Goal: Navigation & Orientation: Understand site structure

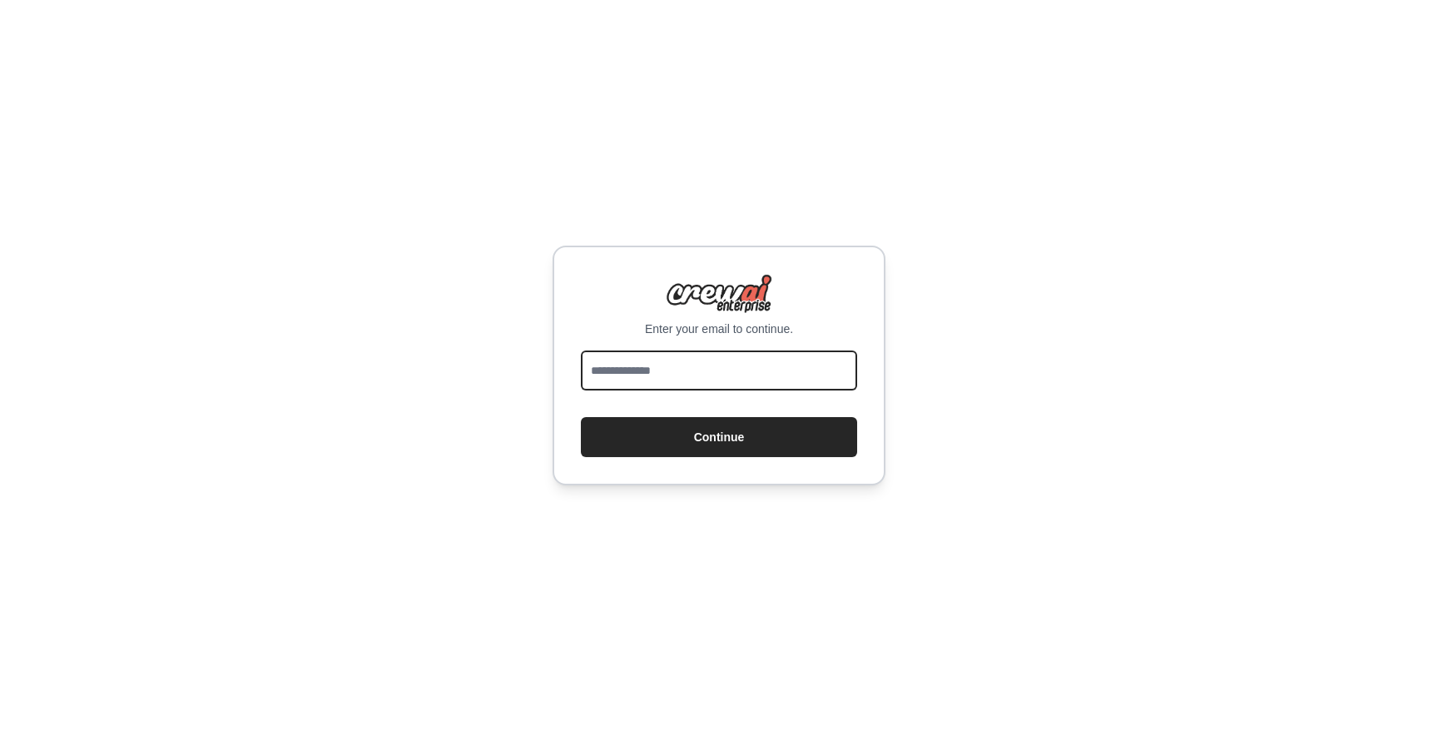
click at [684, 370] on input "email" at bounding box center [719, 370] width 276 height 40
type input "**********"
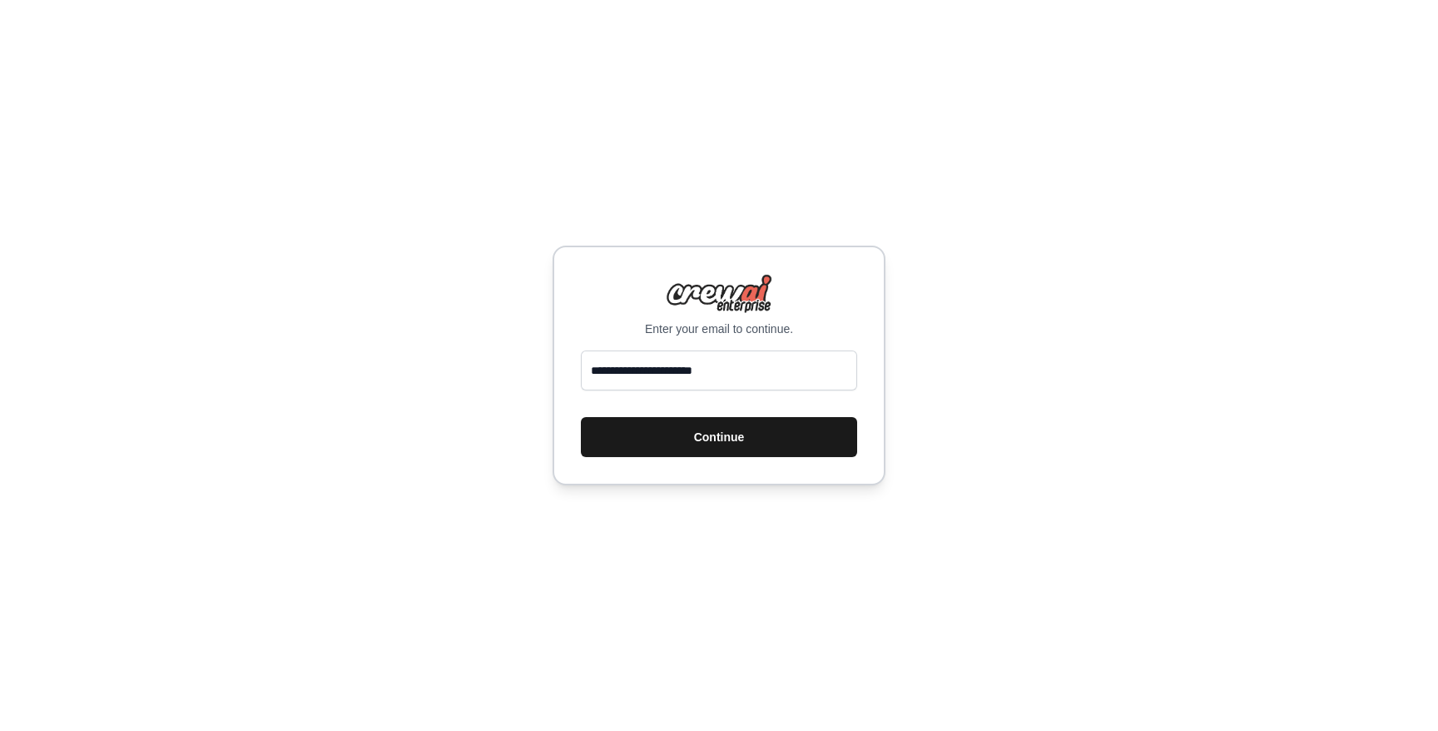
click at [695, 436] on button "Continue" at bounding box center [719, 437] width 276 height 40
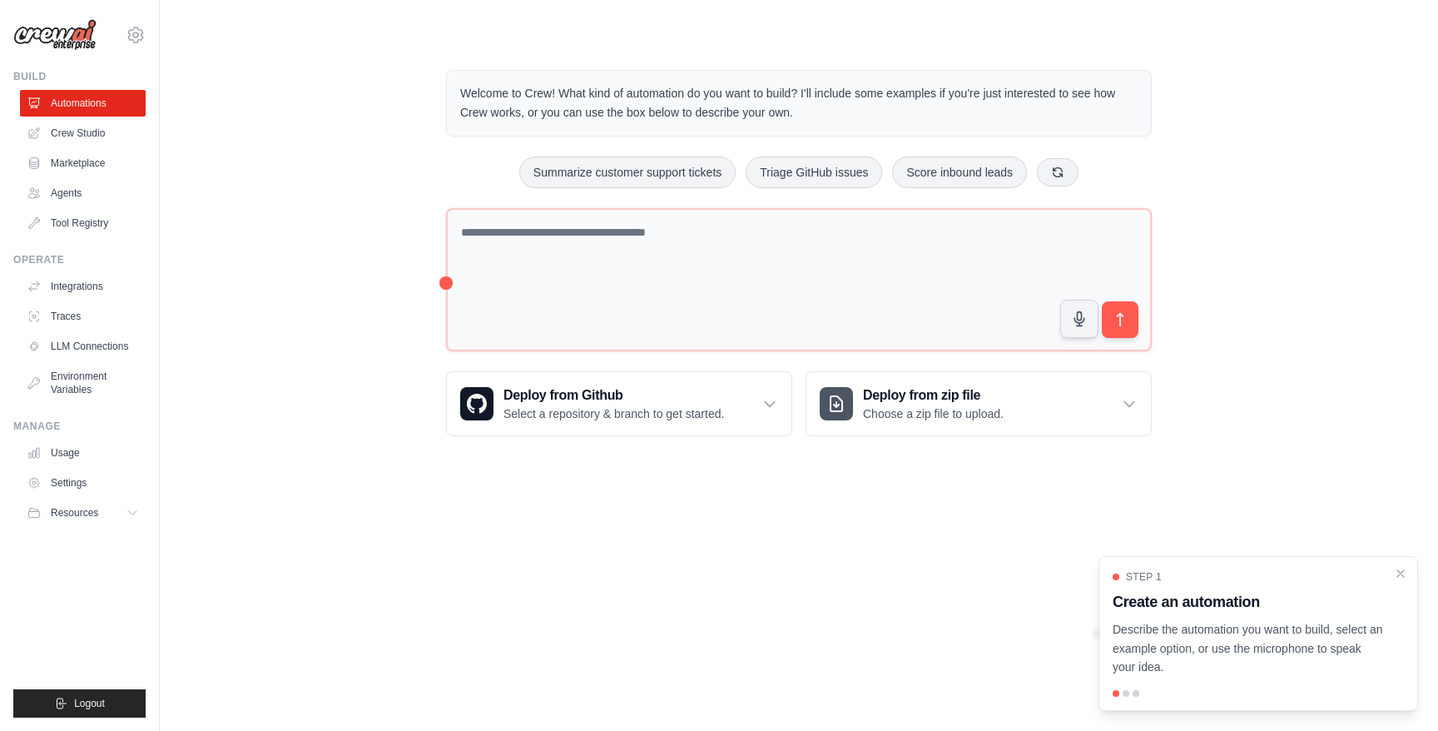
click at [340, 166] on div "Welcome to Crew! What kind of automation do you want to build? I'll include som…" at bounding box center [798, 253] width 1225 height 420
click at [67, 132] on link "Crew Studio" at bounding box center [85, 133] width 126 height 27
click at [65, 127] on link "Crew Studio" at bounding box center [85, 133] width 126 height 27
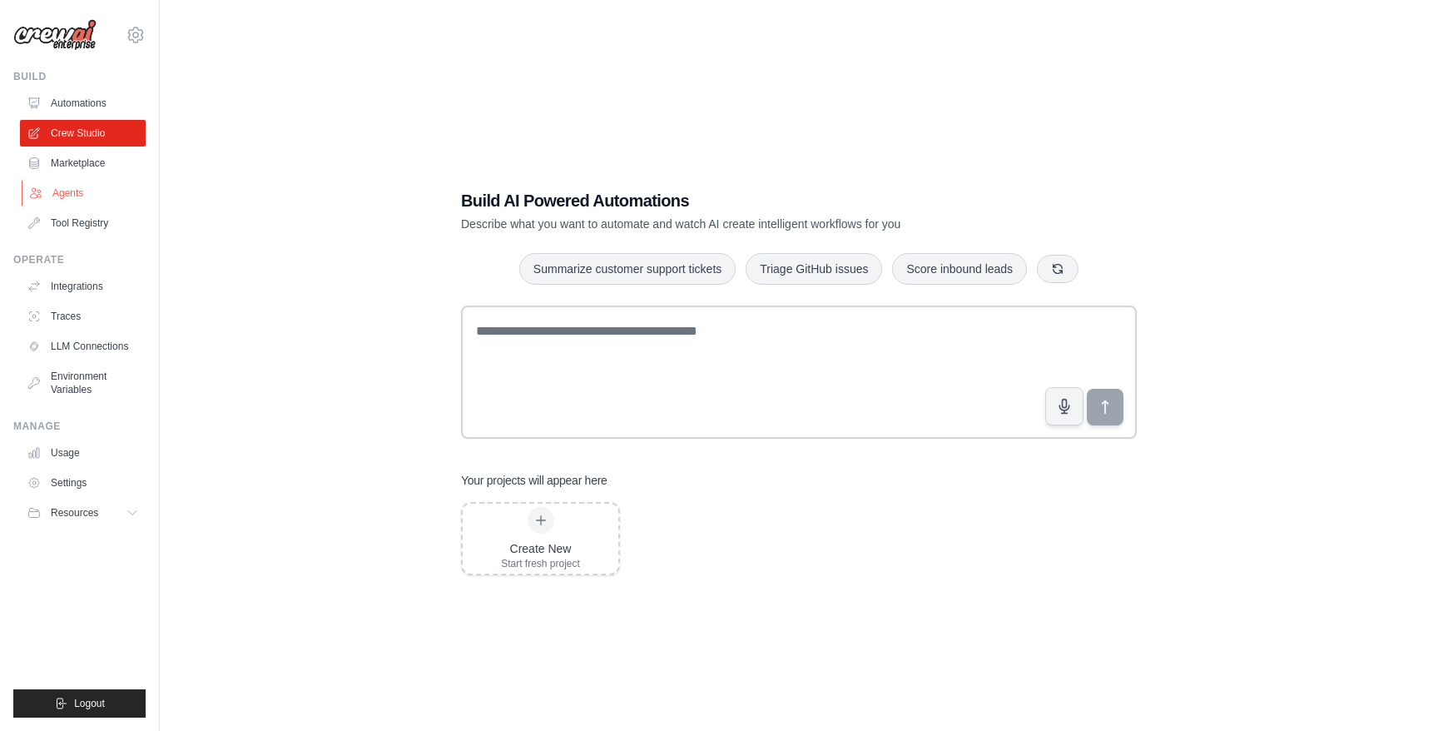
click at [82, 196] on link "Agents" at bounding box center [85, 193] width 126 height 27
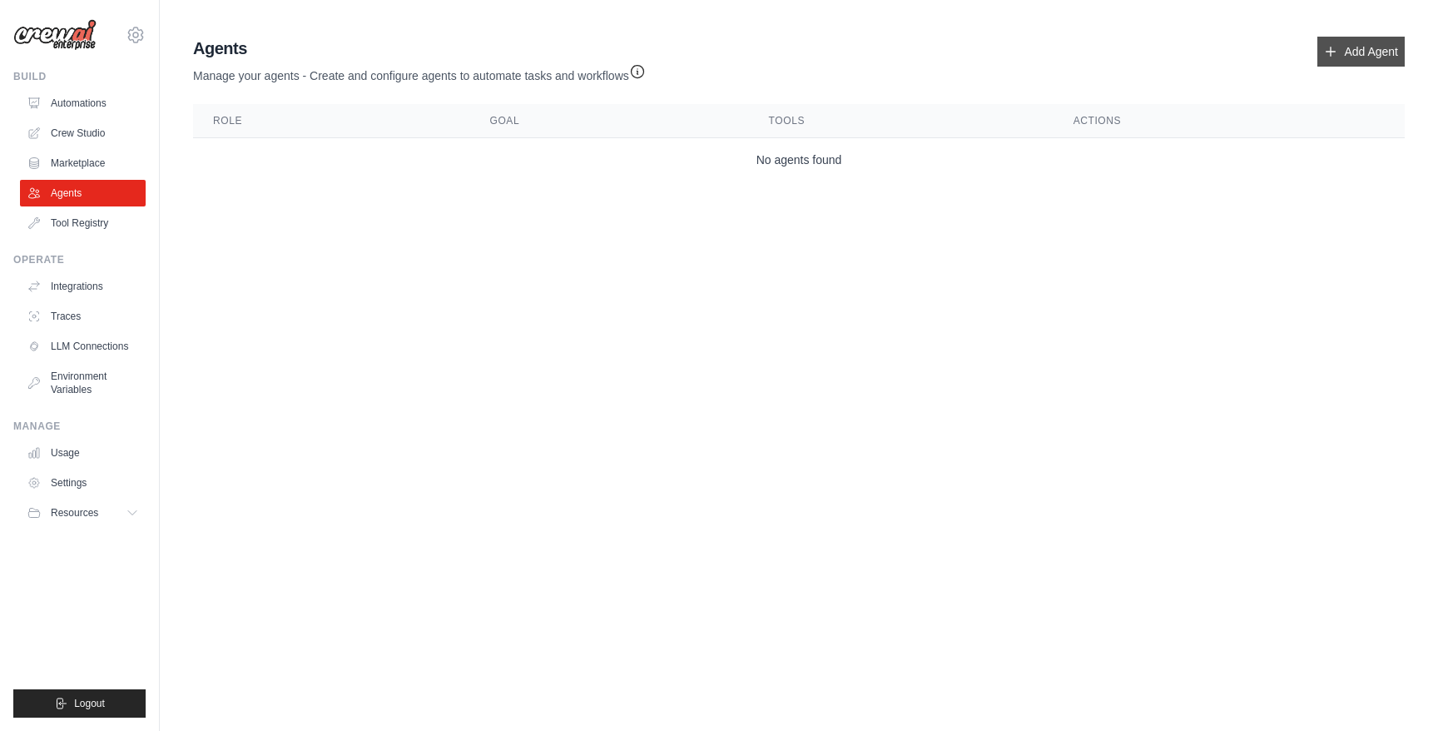
click at [1354, 55] on link "Add Agent" at bounding box center [1361, 52] width 87 height 30
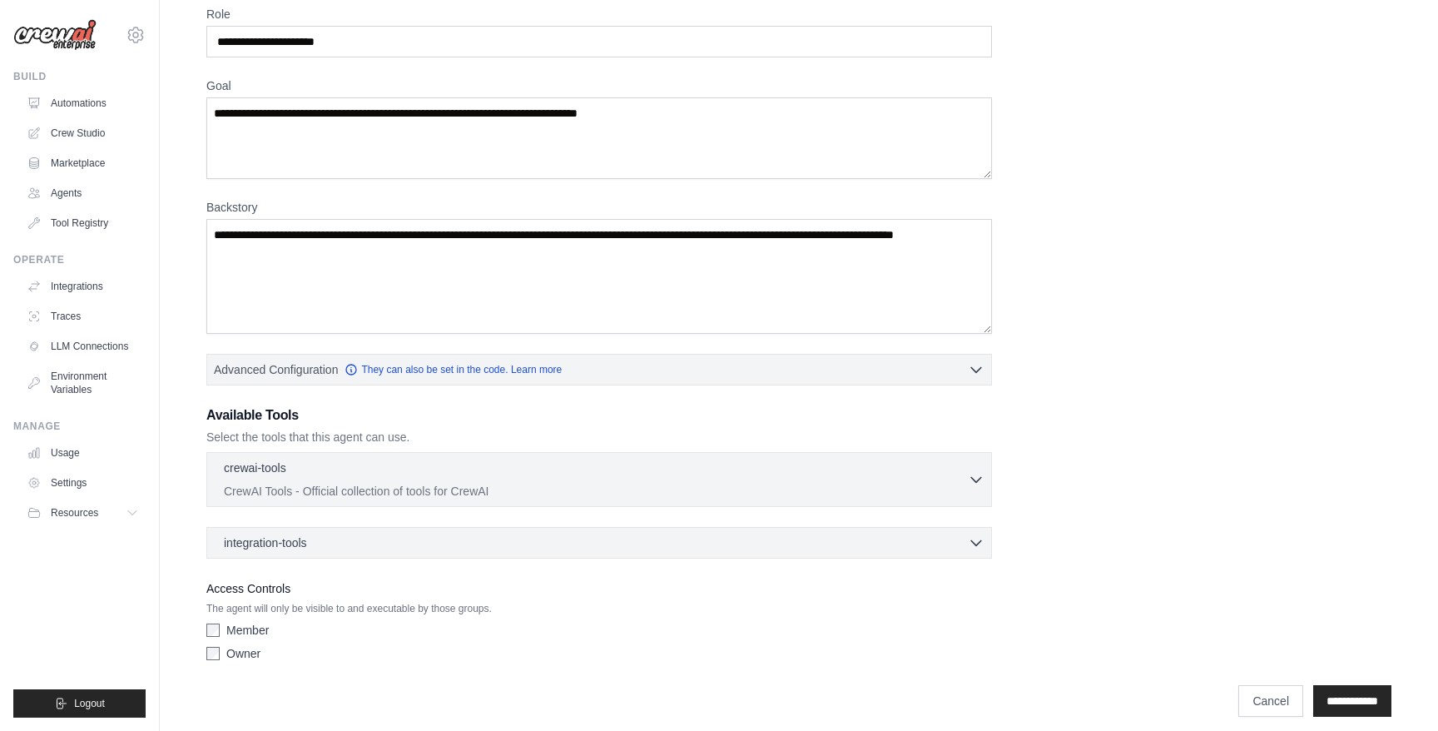
scroll to position [87, 0]
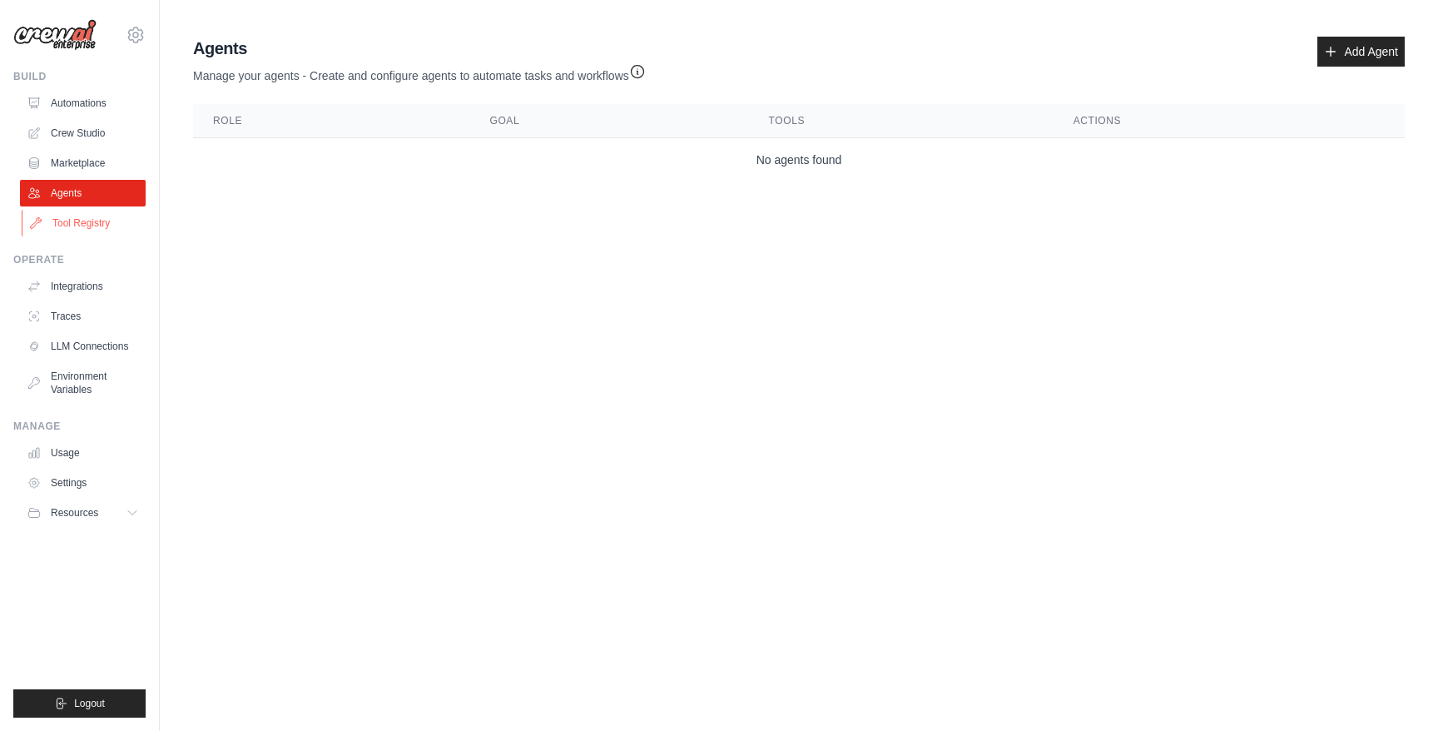
click at [74, 226] on link "Tool Registry" at bounding box center [85, 223] width 126 height 27
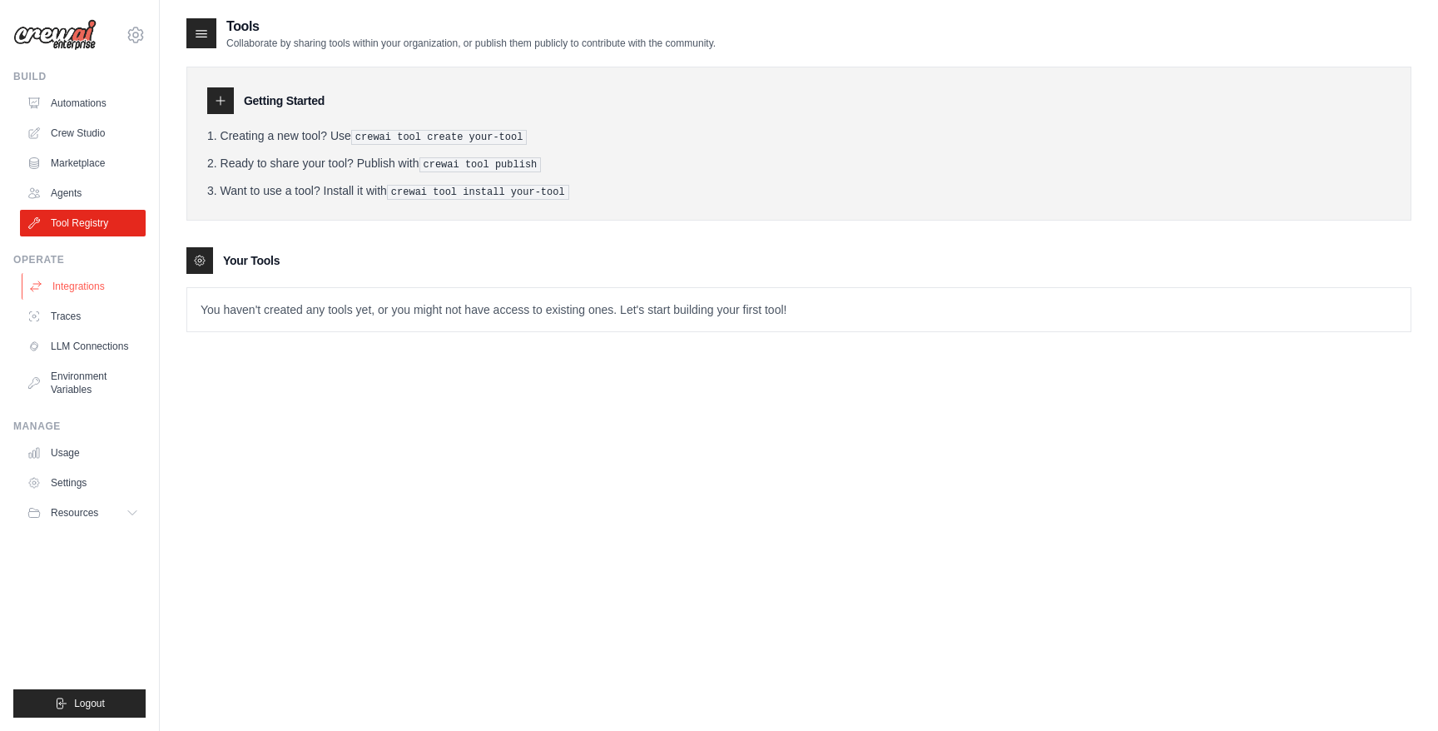
click at [82, 285] on link "Integrations" at bounding box center [85, 286] width 126 height 27
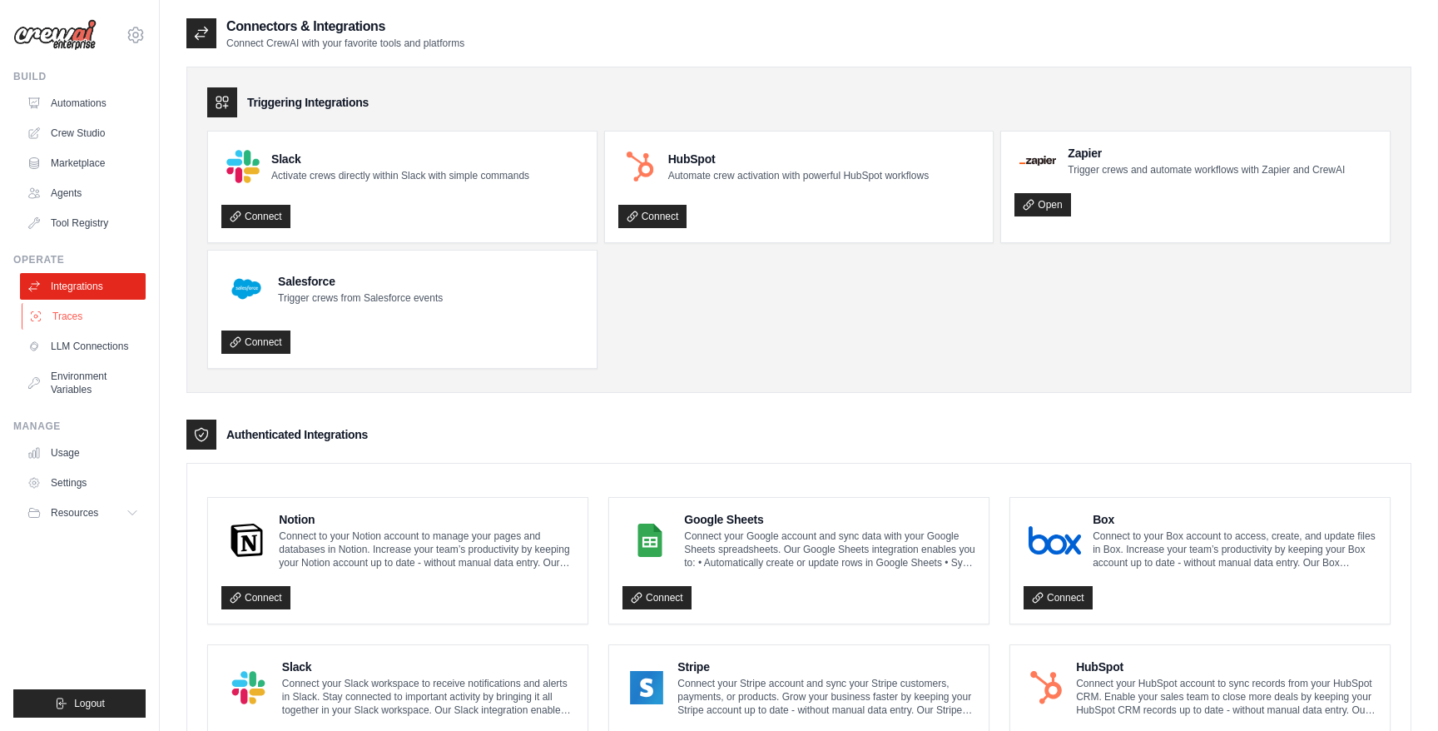
click at [75, 316] on link "Traces" at bounding box center [85, 316] width 126 height 27
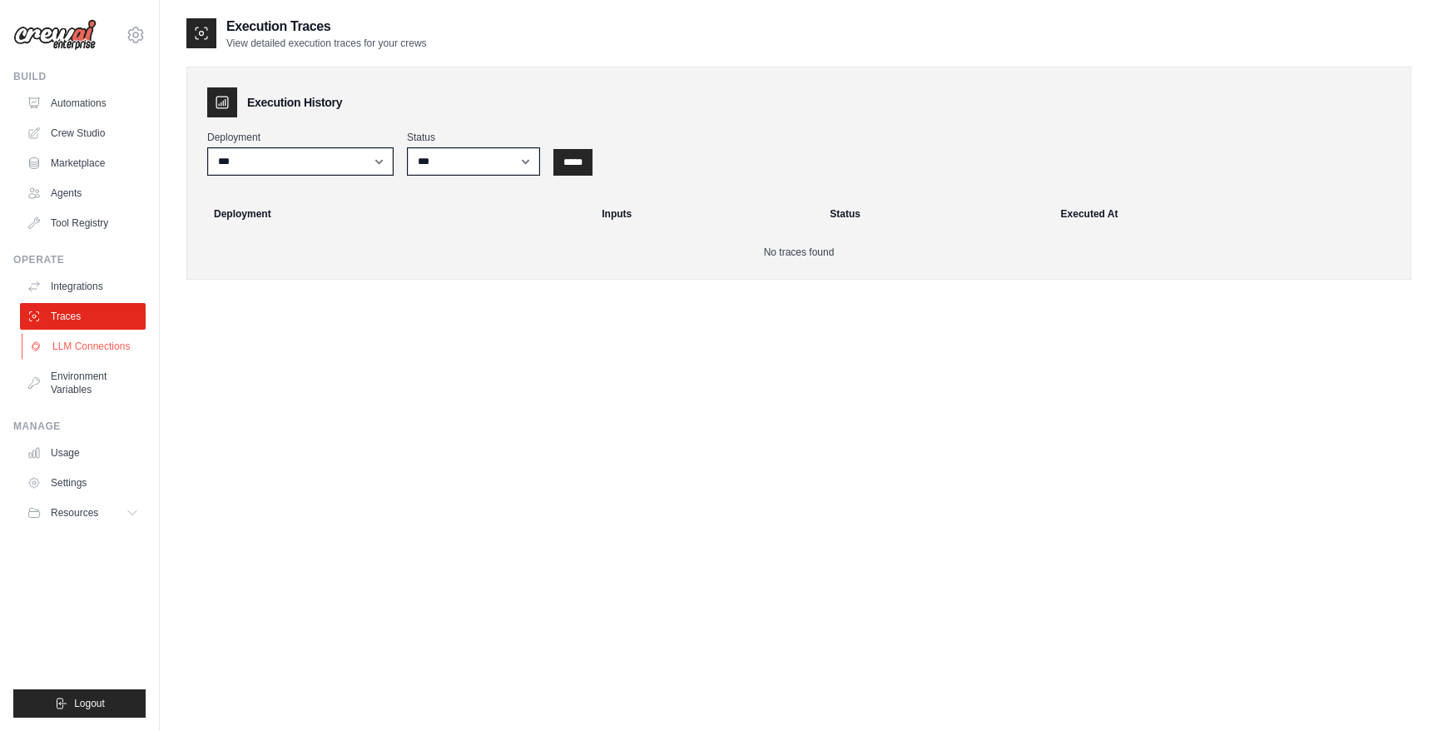
click at [78, 348] on link "LLM Connections" at bounding box center [85, 346] width 126 height 27
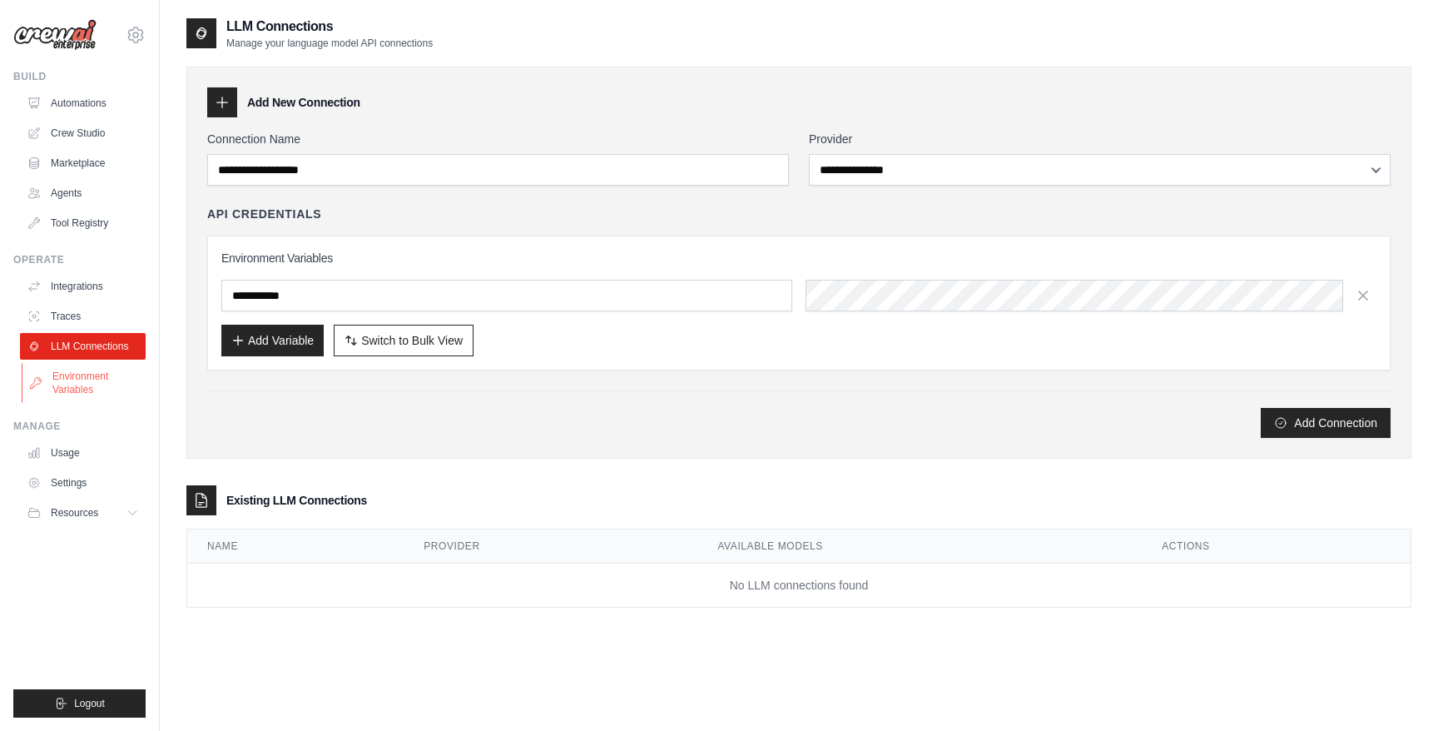
click at [87, 378] on link "Environment Variables" at bounding box center [85, 383] width 126 height 40
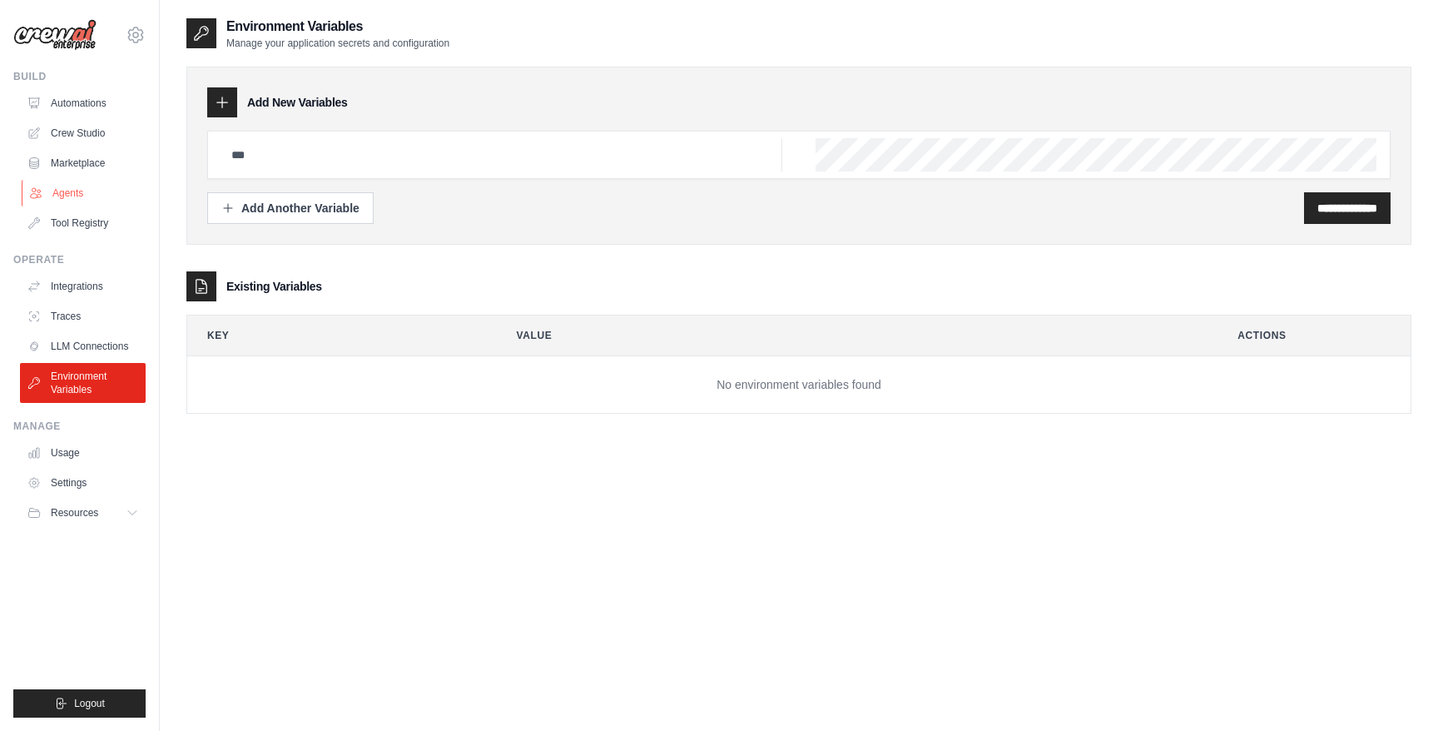
click at [77, 189] on link "Agents" at bounding box center [85, 193] width 126 height 27
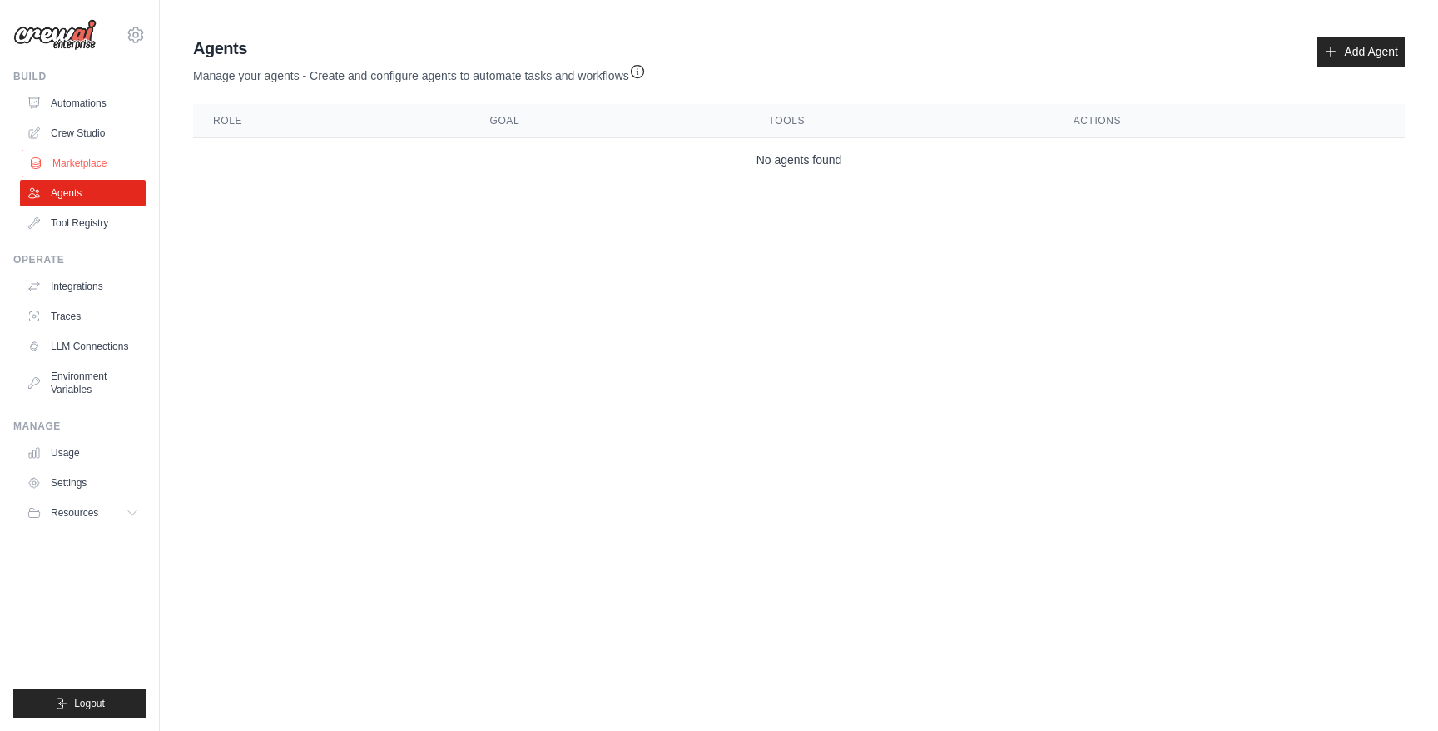
click at [73, 165] on link "Marketplace" at bounding box center [85, 163] width 126 height 27
click at [89, 134] on link "Crew Studio" at bounding box center [85, 133] width 126 height 27
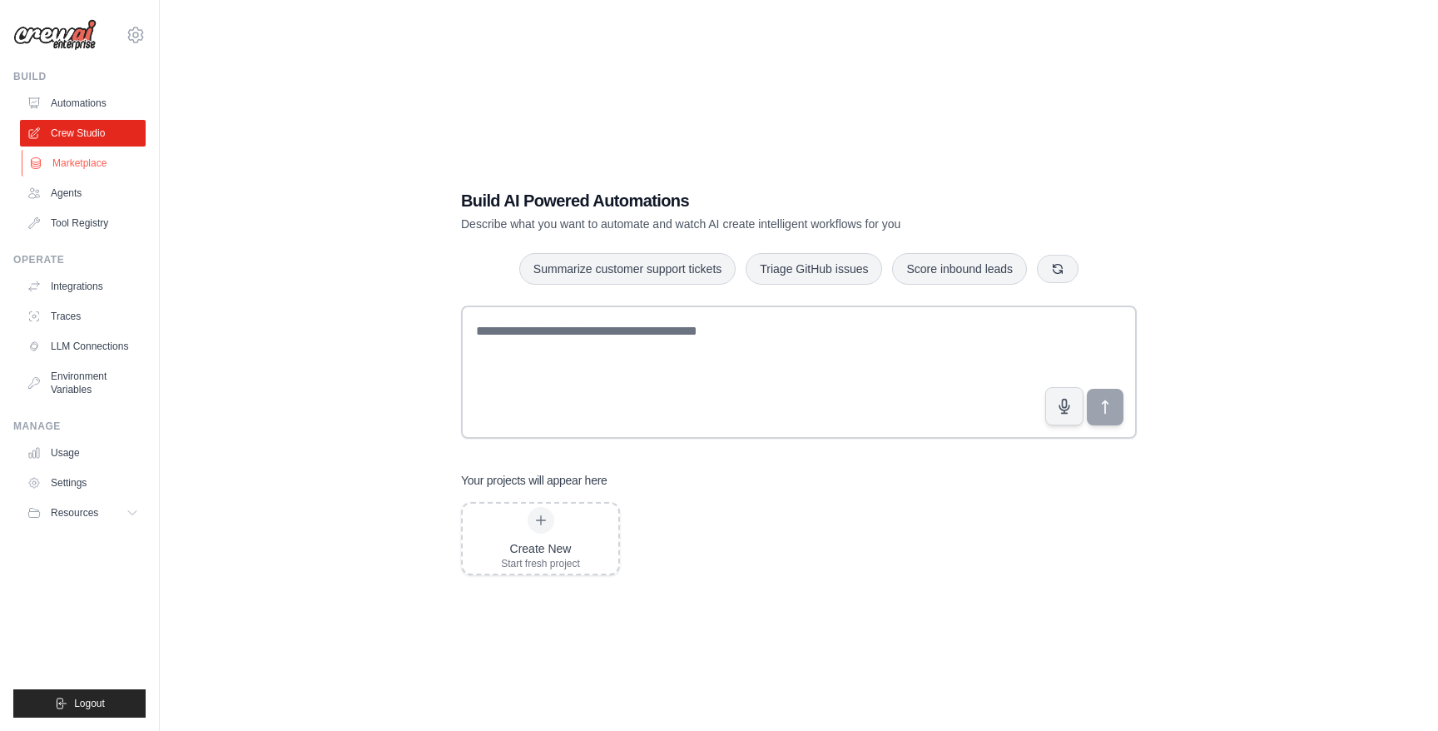
click at [91, 163] on link "Marketplace" at bounding box center [85, 163] width 126 height 27
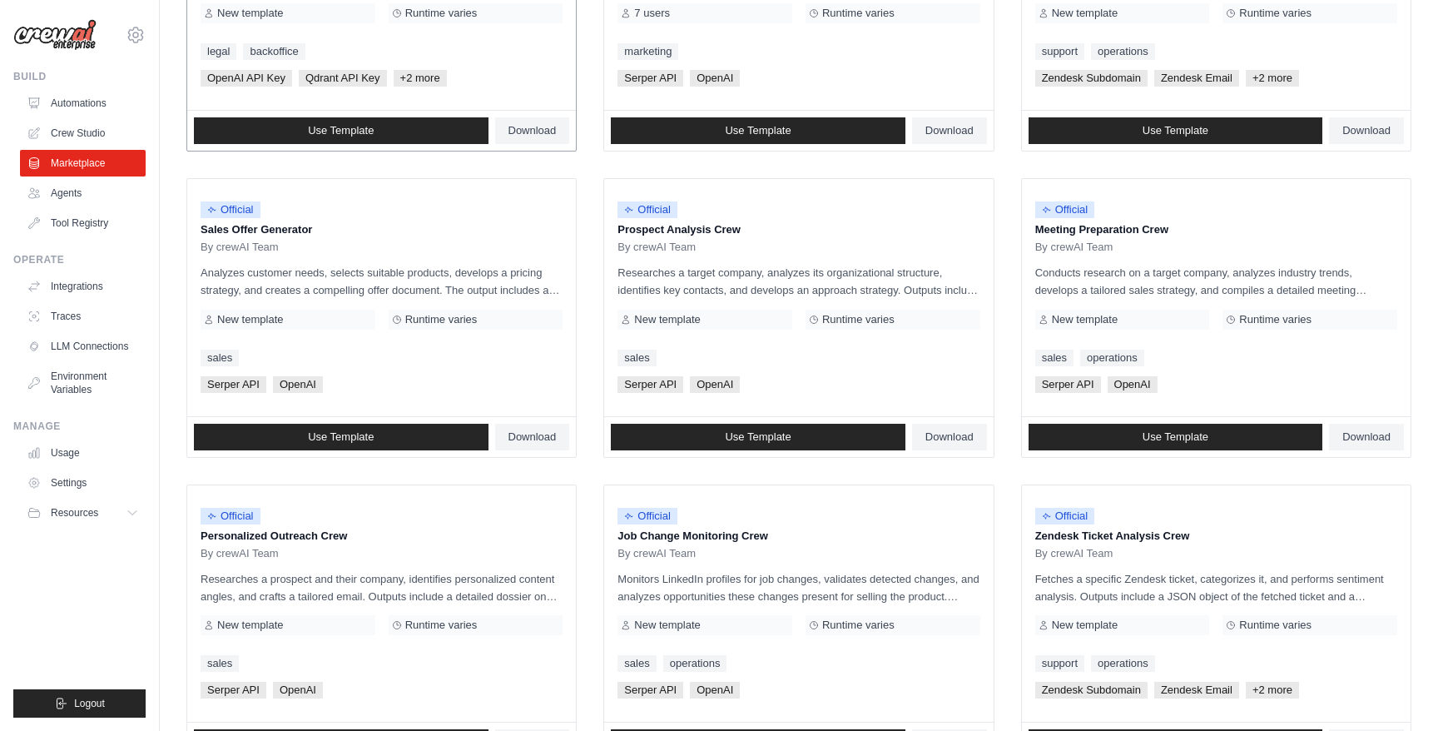
scroll to position [261, 0]
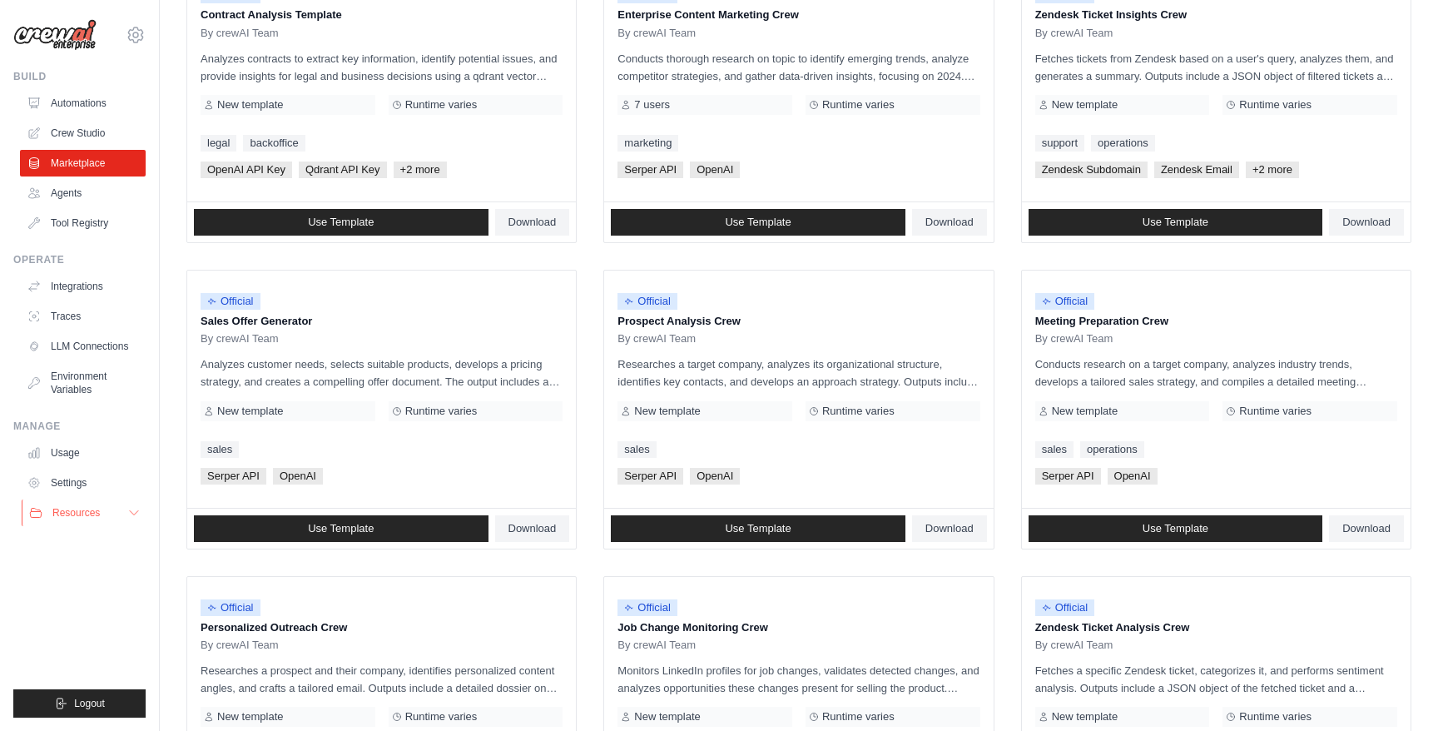
click at [82, 509] on span "Resources" at bounding box center [75, 512] width 47 height 13
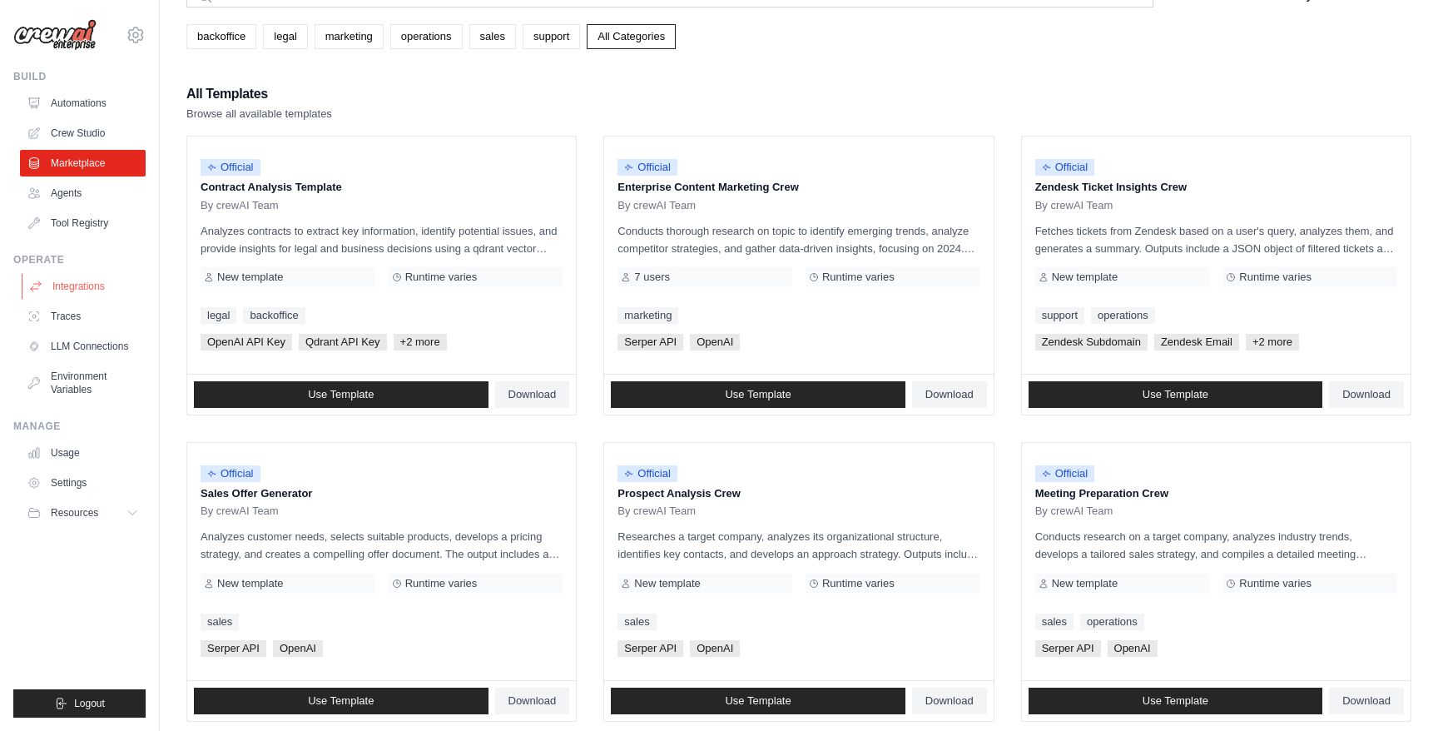
scroll to position [8, 0]
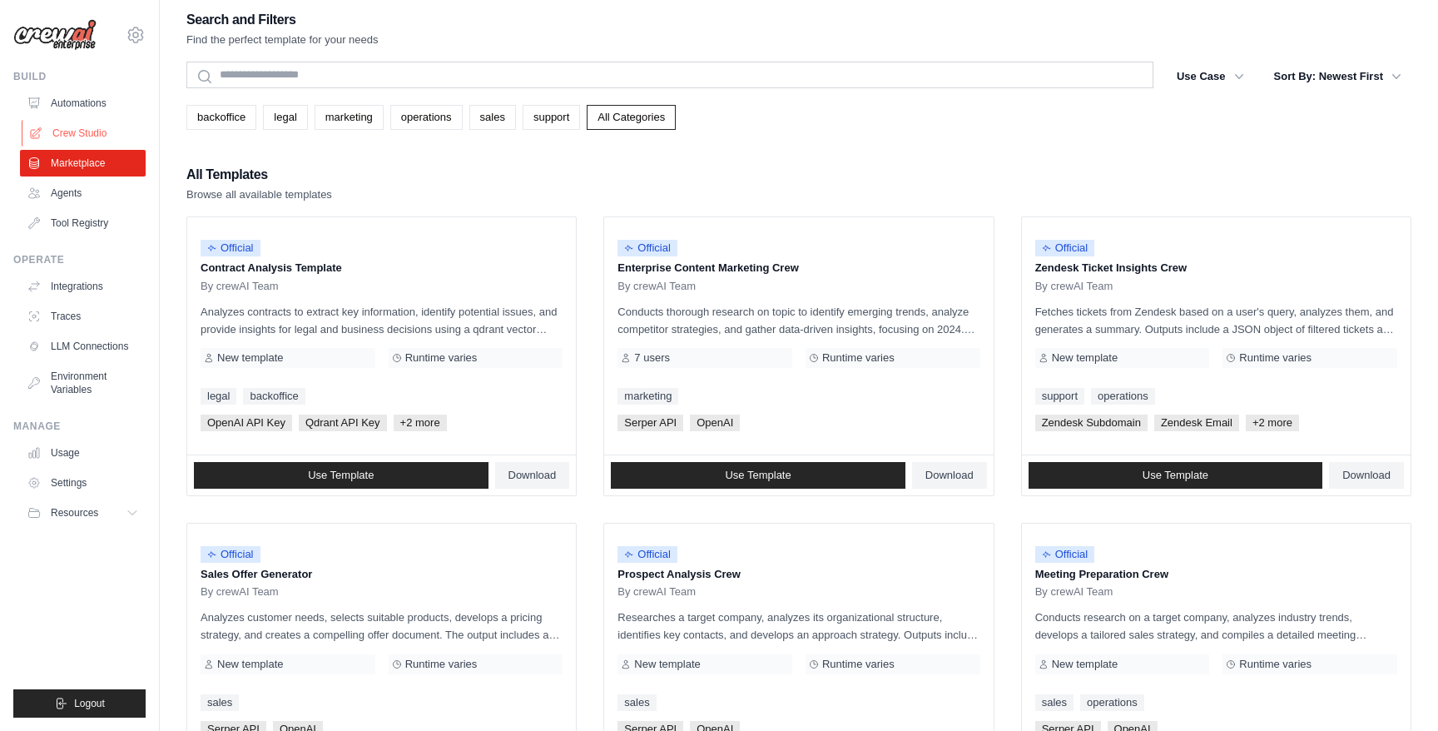
click at [79, 134] on link "Crew Studio" at bounding box center [85, 133] width 126 height 27
click at [82, 102] on link "Automations" at bounding box center [85, 103] width 126 height 27
click at [77, 38] on img at bounding box center [54, 35] width 83 height 32
